Goal: Navigation & Orientation: Find specific page/section

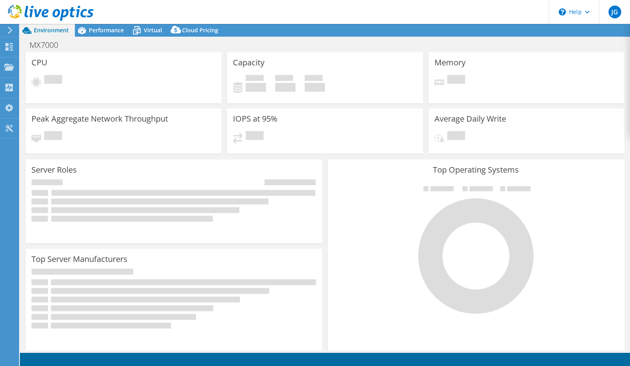
select select "USD"
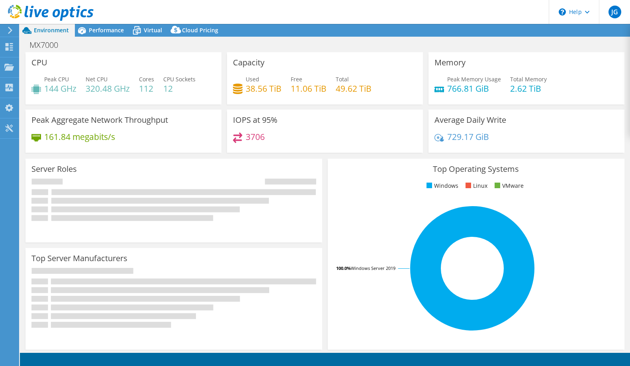
select select "USEast"
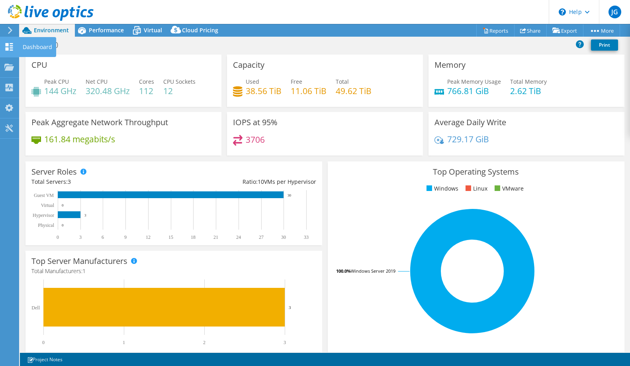
click at [44, 45] on div "Dashboard" at bounding box center [37, 47] width 37 height 20
